Goal: Contribute content

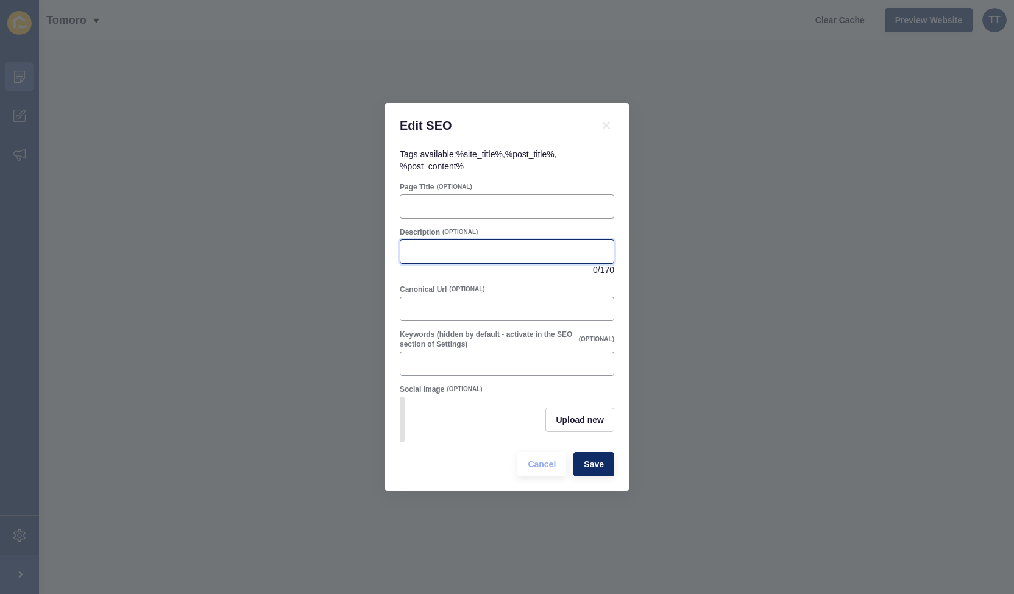
click at [438, 246] on input "Description" at bounding box center [507, 252] width 199 height 12
paste input "Discover the top 5 [GEOGRAPHIC_DATA] suburbs to invest in for 2025 — growth, re…"
type input "Discover the top 5 [GEOGRAPHIC_DATA] suburbs to invest in for 2025 — growth, re…"
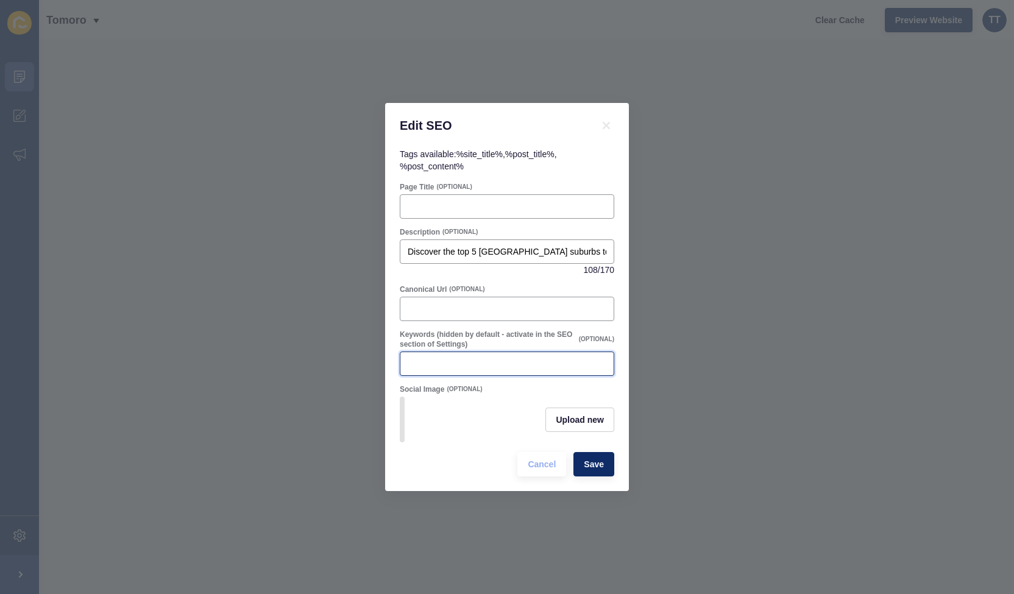
click at [442, 359] on input "Keywords (hidden by default - activate in the SEO section of Settings)" at bounding box center [507, 364] width 199 height 12
paste input "Toowoomba property investment, [GEOGRAPHIC_DATA] suburbs, best suburbs [GEOGRAP…"
type input "Toowoomba property investment, [GEOGRAPHIC_DATA] suburbs, best suburbs [GEOGRAP…"
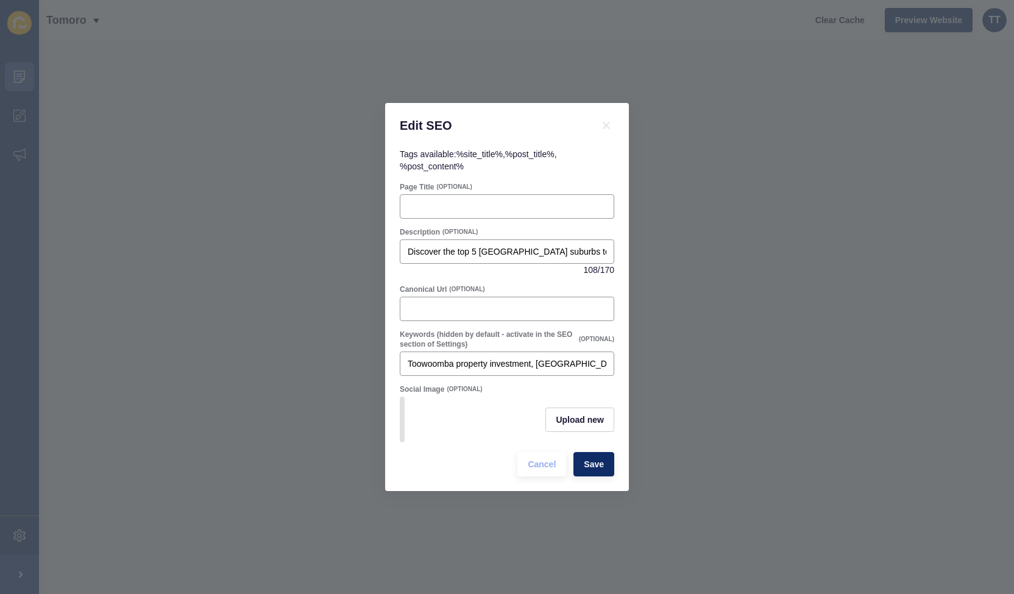
click at [479, 410] on div "Upload new" at bounding box center [507, 420] width 215 height 46
click at [566, 419] on span "Upload new" at bounding box center [580, 420] width 48 height 12
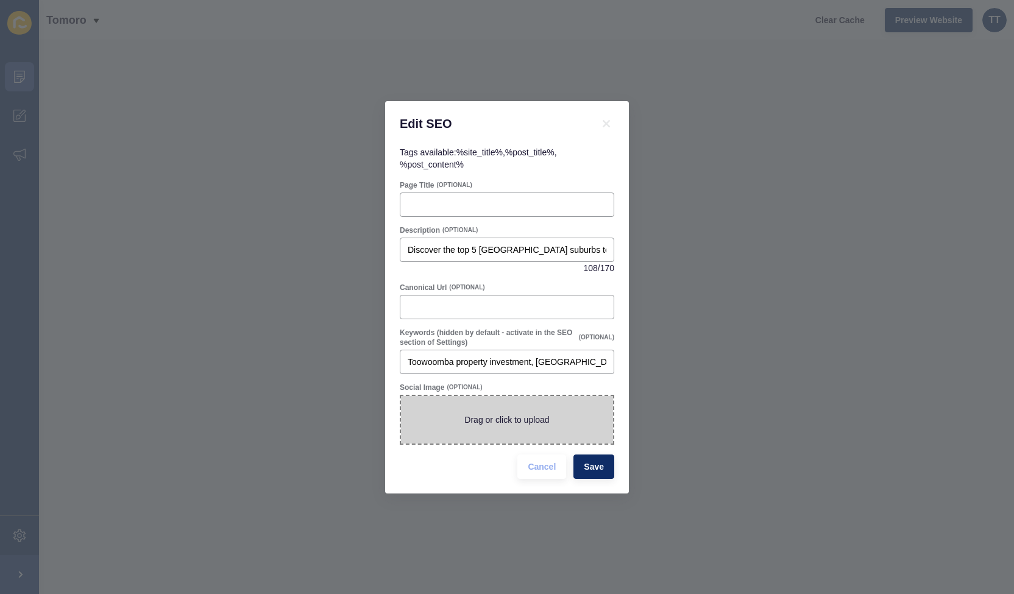
click at [537, 420] on span at bounding box center [507, 420] width 212 height 48
click at [401, 396] on input "Drag or click to upload" at bounding box center [401, 396] width 0 height 0
type input "C:\fakepath\ANZAC-Avenue-[GEOGRAPHIC_DATA]-25-scaled.jpg"
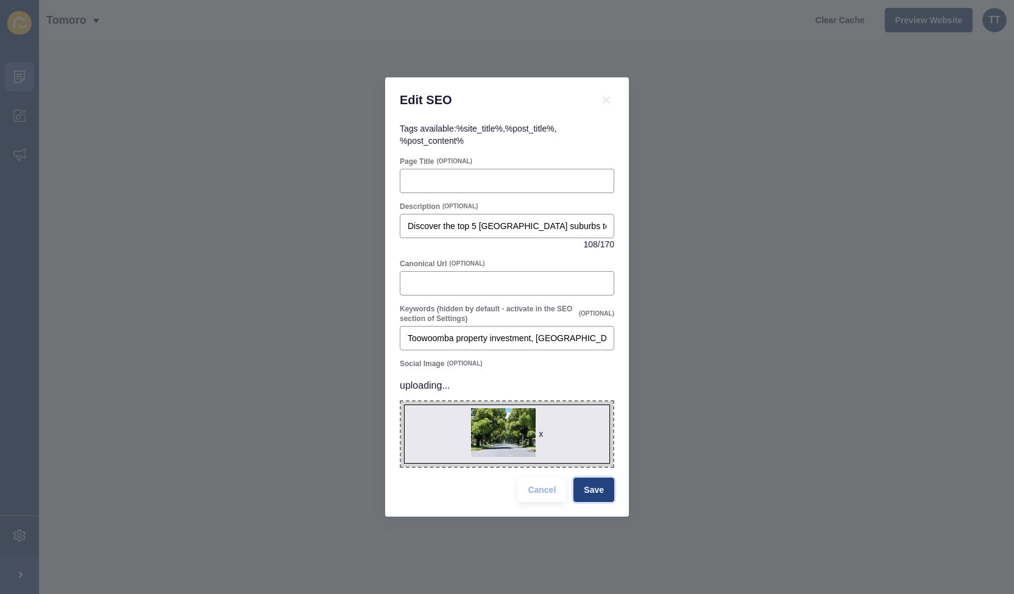
click at [593, 488] on span "Save" at bounding box center [594, 490] width 20 height 12
